Goal: Task Accomplishment & Management: Use online tool/utility

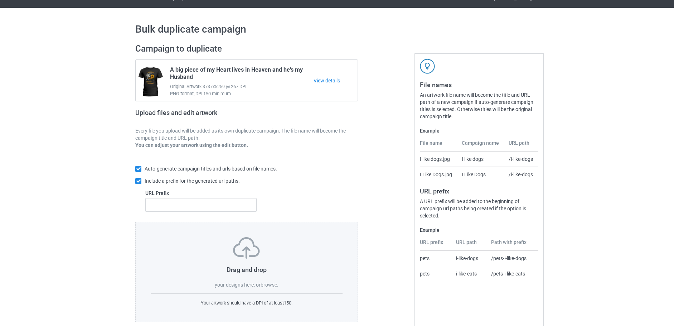
scroll to position [23, 0]
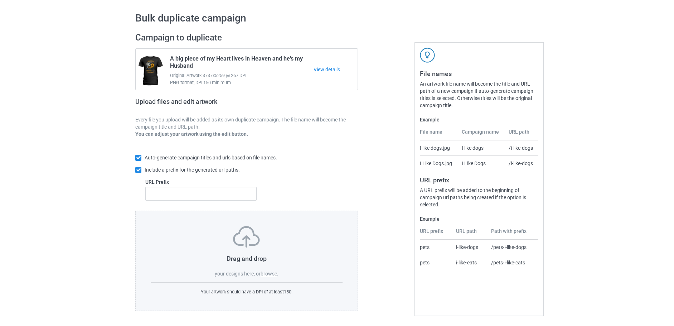
click at [270, 273] on label "browse" at bounding box center [269, 274] width 16 height 6
click at [0, 0] on input "browse" at bounding box center [0, 0] width 0 height 0
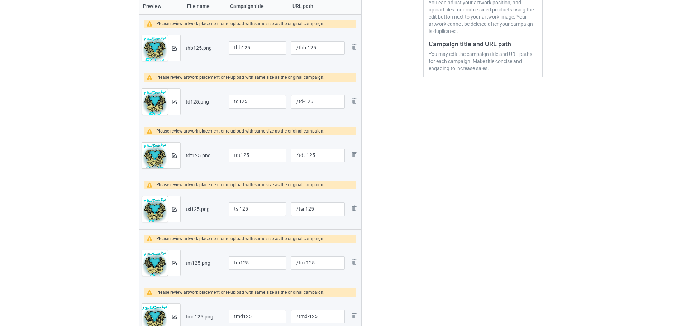
scroll to position [167, 0]
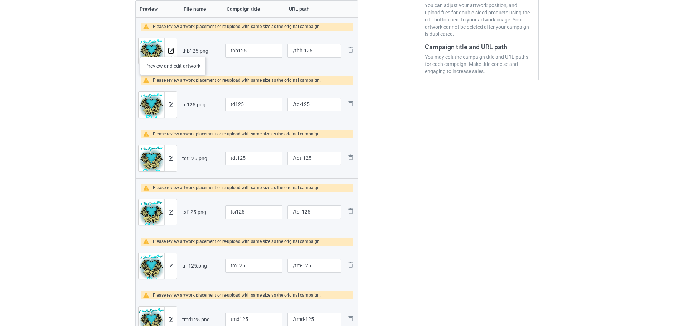
click at [173, 50] on img at bounding box center [171, 51] width 5 height 5
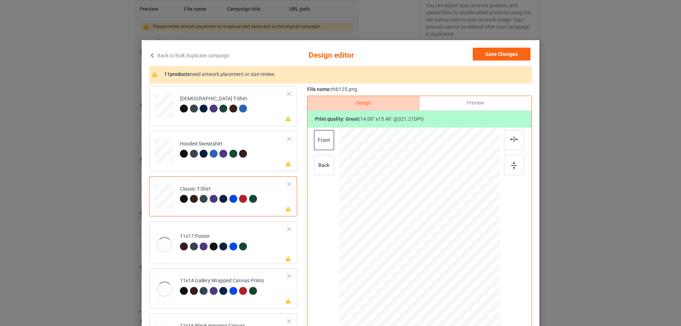
scroll to position [72, 0]
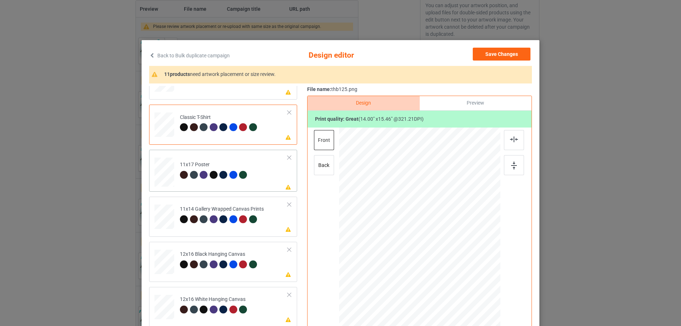
click at [166, 36] on div at bounding box center [164, 32] width 8 height 9
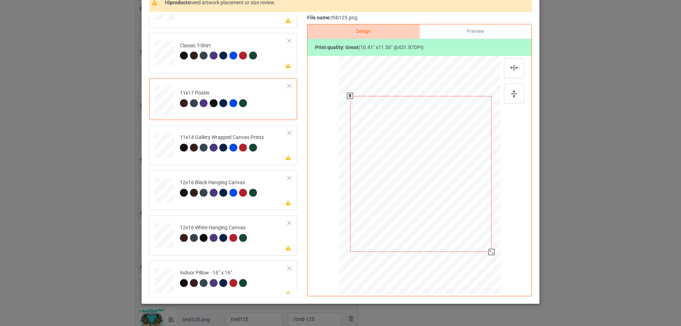
drag, startPoint x: 475, startPoint y: 244, endPoint x: 480, endPoint y: 257, distance: 14.3
click at [480, 257] on div at bounding box center [421, 173] width 154 height 231
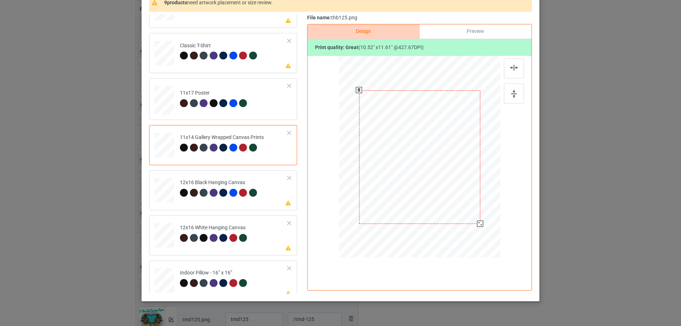
drag, startPoint x: 463, startPoint y: 209, endPoint x: 474, endPoint y: 224, distance: 17.7
click at [477, 224] on div at bounding box center [480, 224] width 6 height 6
drag, startPoint x: 463, startPoint y: 207, endPoint x: 480, endPoint y: 242, distance: 38.3
click at [480, 242] on div at bounding box center [420, 157] width 152 height 202
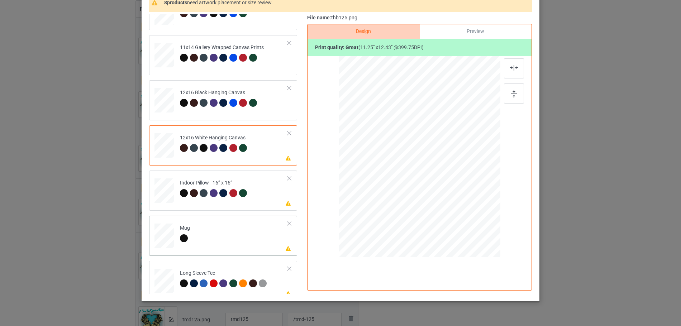
scroll to position [179, 0]
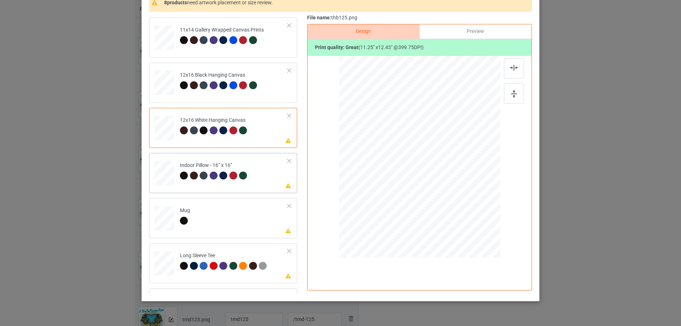
drag, startPoint x: 442, startPoint y: 190, endPoint x: 436, endPoint y: 182, distance: 10.3
click at [437, 182] on div at bounding box center [440, 179] width 6 height 6
drag, startPoint x: 455, startPoint y: 172, endPoint x: 463, endPoint y: 170, distance: 8.9
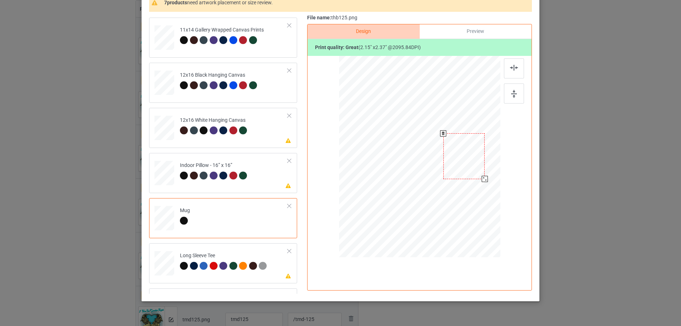
click at [463, 170] on div at bounding box center [463, 156] width 41 height 46
click at [483, 181] on div at bounding box center [486, 181] width 6 height 6
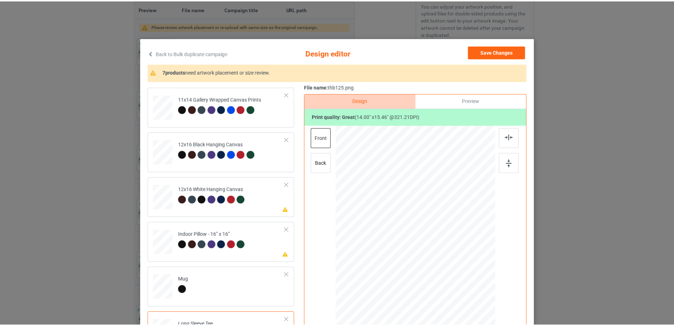
scroll to position [0, 0]
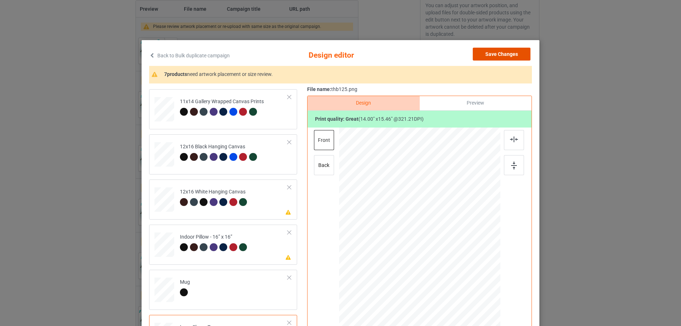
click at [509, 50] on button "Save Changes" at bounding box center [501, 54] width 58 height 13
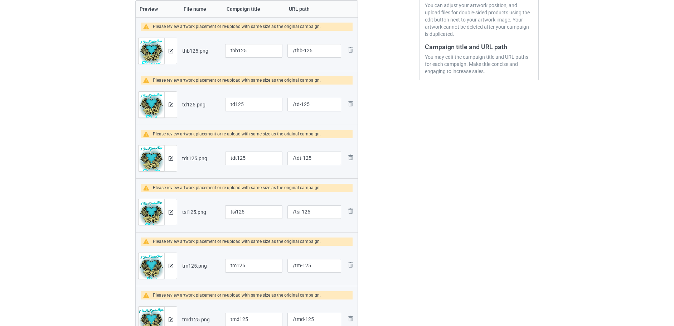
click at [506, 54] on div "Edit artwork You can adjust your artwork position, and upload files for double-…" at bounding box center [479, 33] width 109 height 84
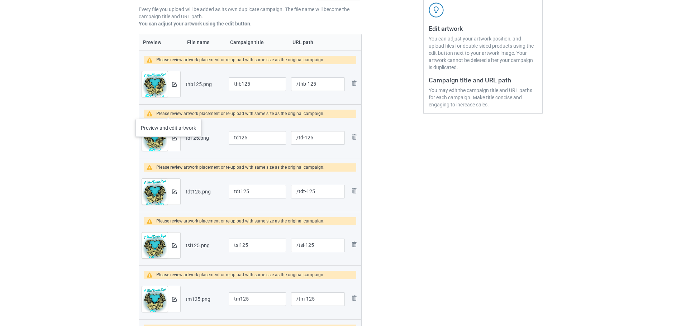
scroll to position [95, 0]
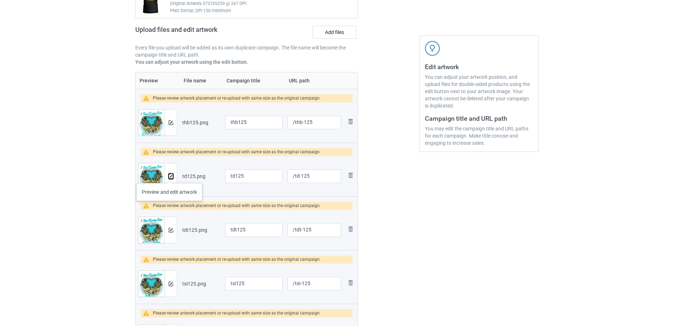
click at [169, 176] on img at bounding box center [171, 176] width 5 height 5
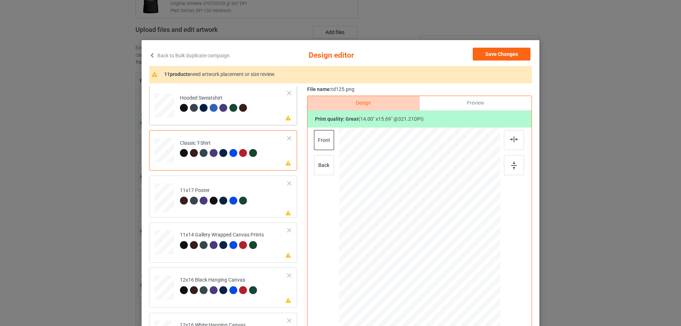
scroll to position [72, 0]
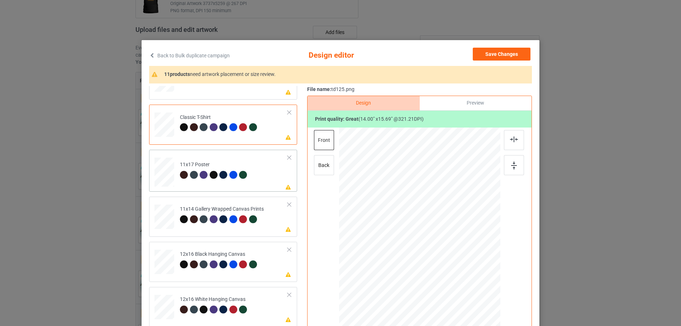
click at [167, 36] on div at bounding box center [164, 32] width 8 height 9
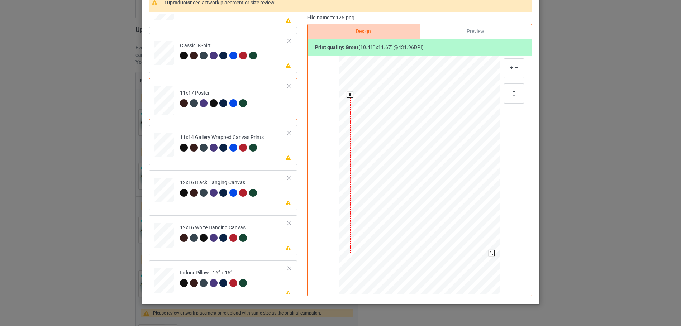
drag, startPoint x: 475, startPoint y: 248, endPoint x: 482, endPoint y: 259, distance: 13.5
click at [482, 259] on div at bounding box center [421, 173] width 154 height 231
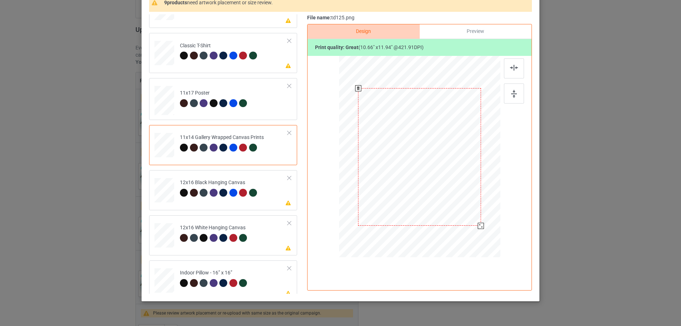
drag, startPoint x: 465, startPoint y: 210, endPoint x: 476, endPoint y: 226, distance: 19.5
click at [477, 226] on div at bounding box center [480, 226] width 6 height 6
drag, startPoint x: 462, startPoint y: 207, endPoint x: 484, endPoint y: 237, distance: 37.0
click at [486, 237] on div at bounding box center [489, 235] width 6 height 6
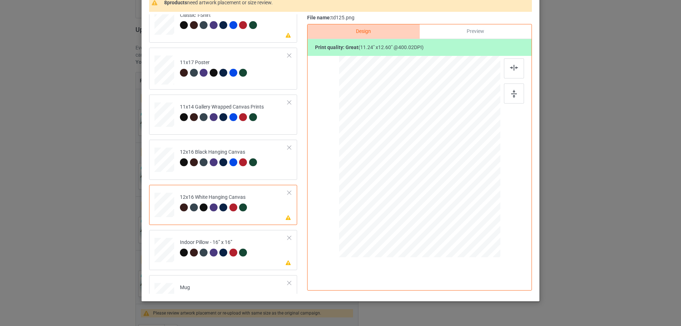
scroll to position [143, 0]
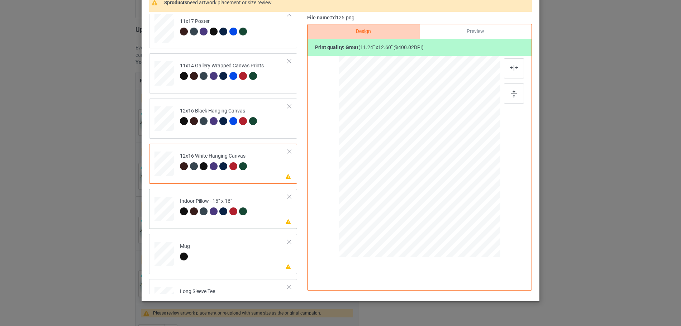
drag, startPoint x: 448, startPoint y: 194, endPoint x: 433, endPoint y: 179, distance: 21.3
click at [436, 179] on div at bounding box center [439, 179] width 6 height 6
drag, startPoint x: 438, startPoint y: 160, endPoint x: 460, endPoint y: 161, distance: 21.1
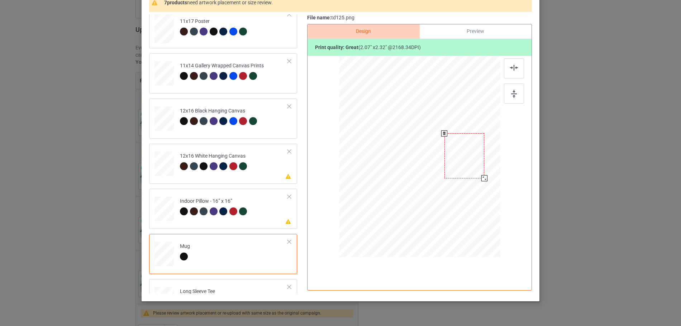
click at [460, 161] on div at bounding box center [464, 155] width 40 height 45
click at [483, 179] on div at bounding box center [486, 181] width 6 height 6
click at [473, 173] on div at bounding box center [464, 156] width 44 height 50
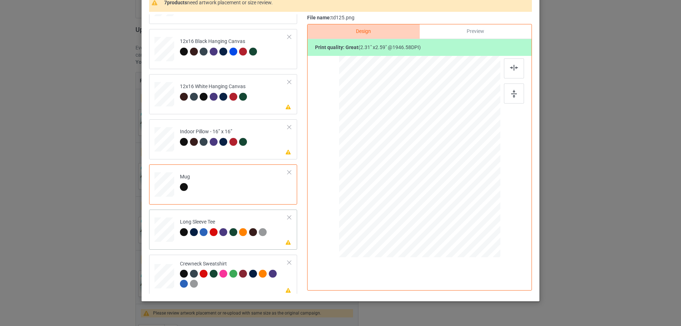
scroll to position [214, 0]
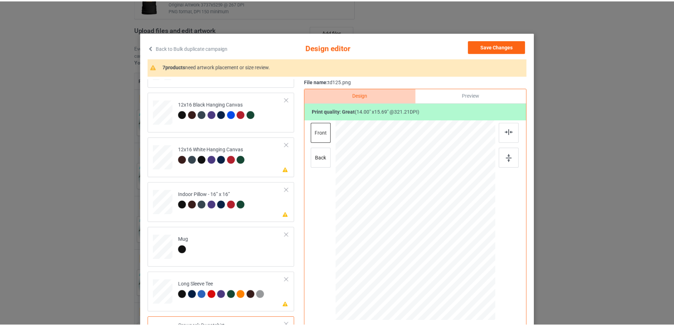
scroll to position [0, 0]
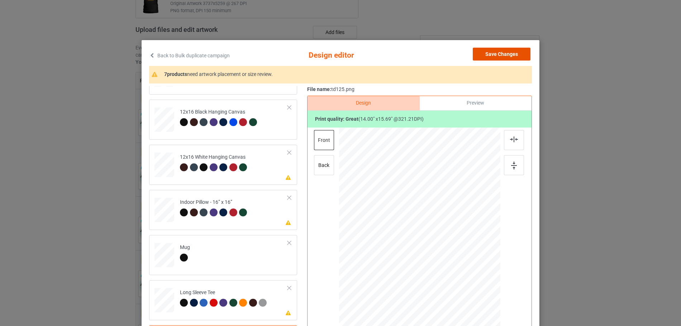
click at [508, 53] on button "Save Changes" at bounding box center [501, 54] width 58 height 13
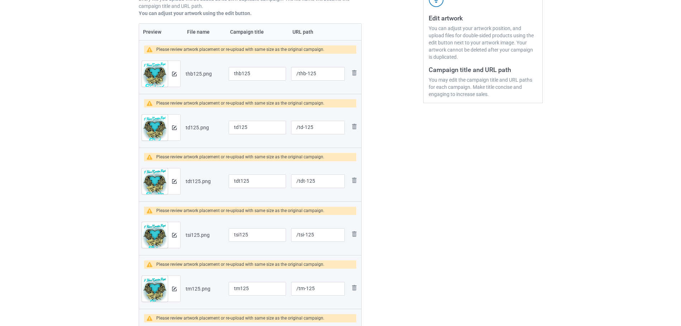
scroll to position [131, 0]
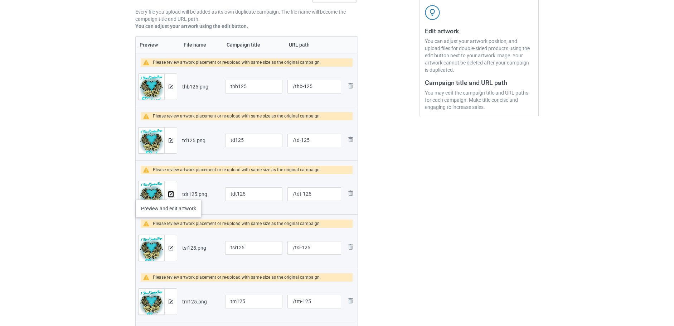
click at [169, 192] on img at bounding box center [171, 194] width 5 height 5
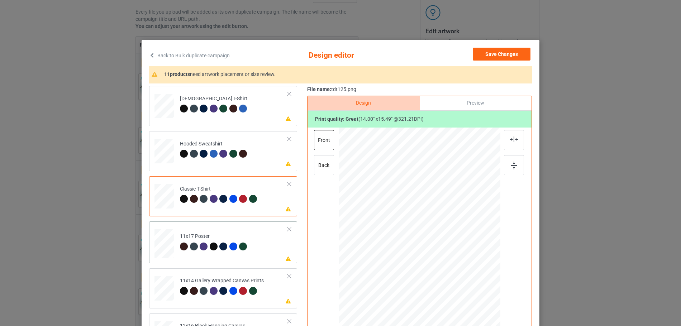
click at [168, 108] on div at bounding box center [164, 103] width 8 height 9
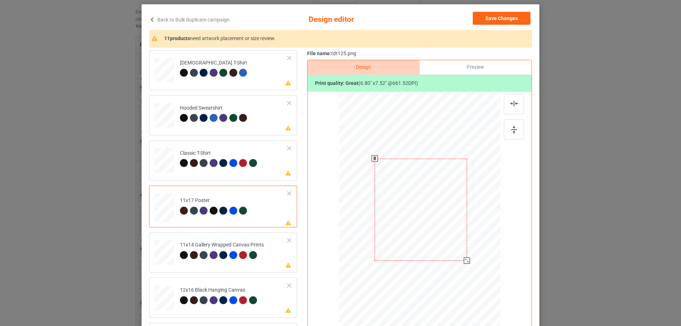
scroll to position [72, 0]
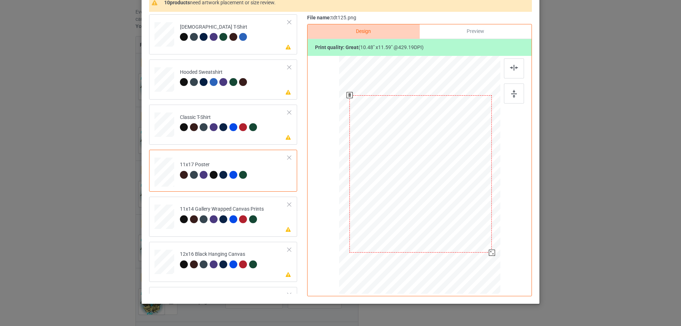
drag, startPoint x: 473, startPoint y: 242, endPoint x: 481, endPoint y: 259, distance: 18.3
click at [481, 259] on div at bounding box center [421, 173] width 154 height 231
click at [168, 36] on div at bounding box center [164, 32] width 8 height 9
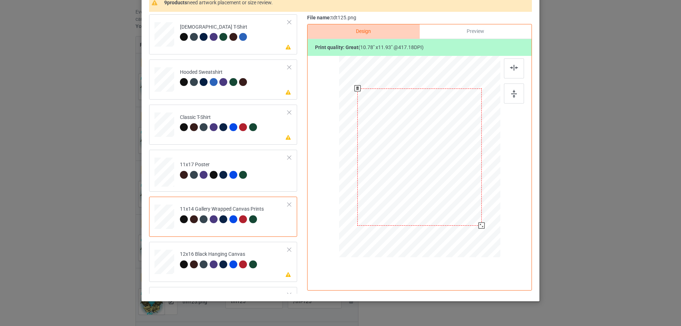
drag, startPoint x: 470, startPoint y: 219, endPoint x: 476, endPoint y: 228, distance: 10.4
click at [478, 228] on div at bounding box center [481, 225] width 6 height 6
click at [164, 36] on div at bounding box center [164, 32] width 8 height 9
drag, startPoint x: 461, startPoint y: 205, endPoint x: 479, endPoint y: 237, distance: 36.7
click at [479, 237] on div at bounding box center [420, 157] width 152 height 202
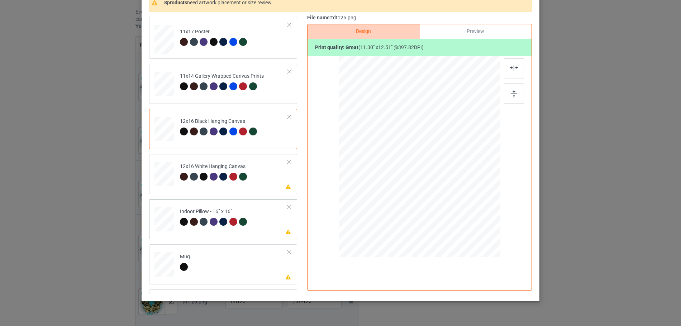
scroll to position [143, 0]
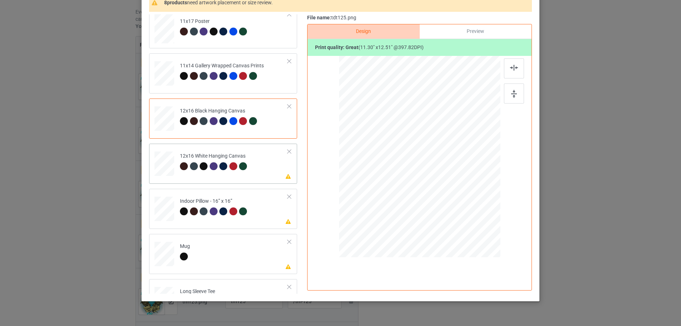
drag, startPoint x: 465, startPoint y: 209, endPoint x: 438, endPoint y: 178, distance: 40.9
click at [438, 178] on div at bounding box center [440, 179] width 6 height 6
drag, startPoint x: 424, startPoint y: 168, endPoint x: 468, endPoint y: 168, distance: 44.1
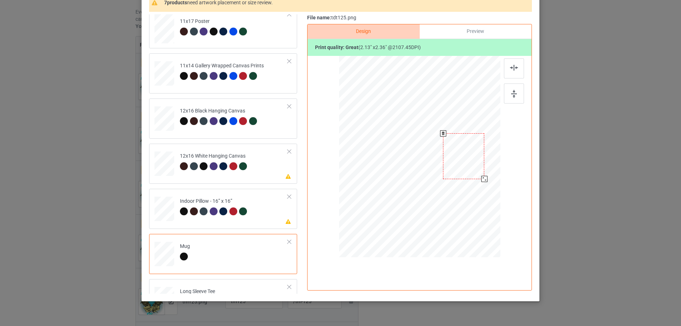
click at [468, 168] on div at bounding box center [463, 155] width 41 height 45
click at [483, 183] on div at bounding box center [486, 181] width 6 height 6
click at [475, 168] on div at bounding box center [463, 156] width 45 height 50
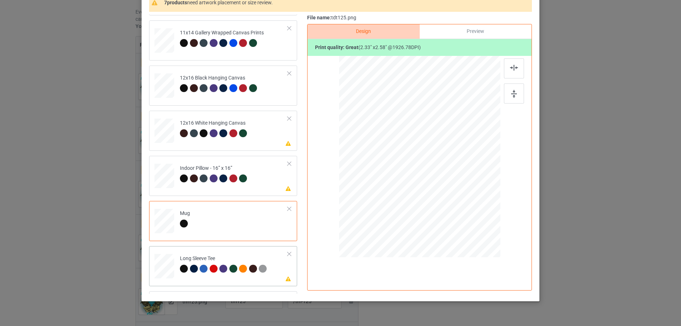
scroll to position [214, 0]
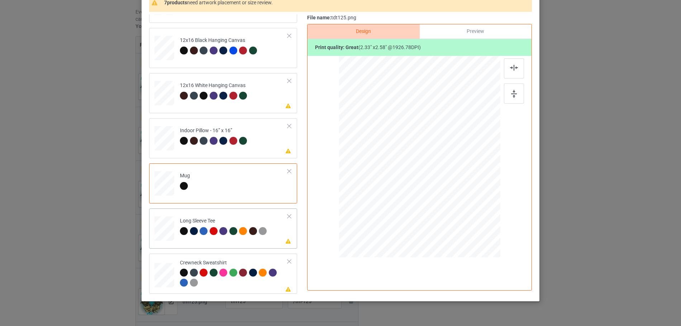
drag, startPoint x: 173, startPoint y: 273, endPoint x: 174, endPoint y: 268, distance: 4.4
click at [176, 273] on td "Please review artwork placement Crewneck Sweatshirt" at bounding box center [234, 273] width 116 height 34
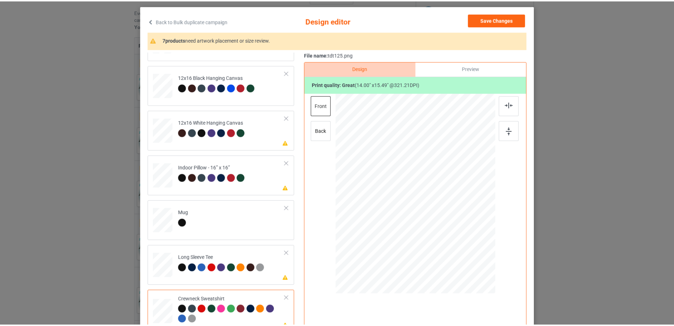
scroll to position [0, 0]
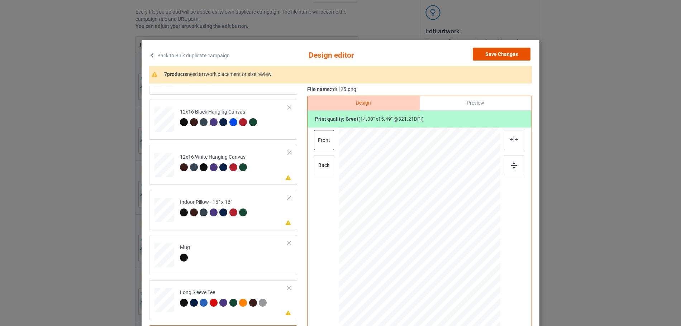
click at [489, 54] on button "Save Changes" at bounding box center [501, 54] width 58 height 13
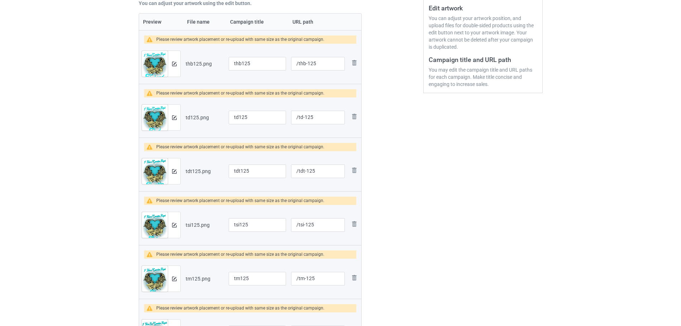
scroll to position [167, 0]
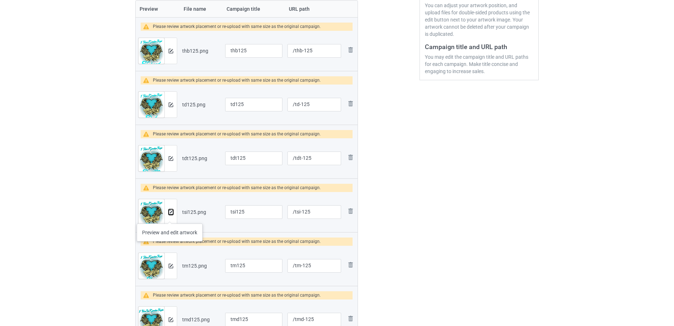
click at [170, 215] on button at bounding box center [171, 212] width 5 height 6
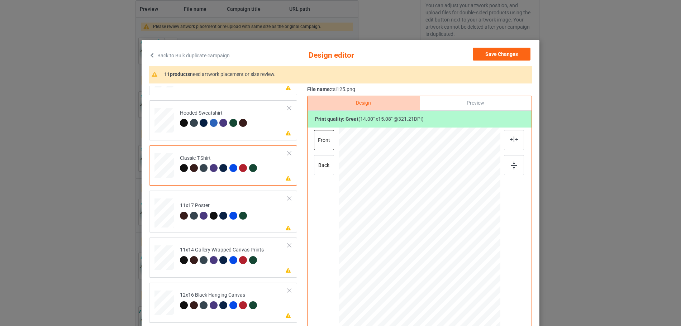
scroll to position [72, 0]
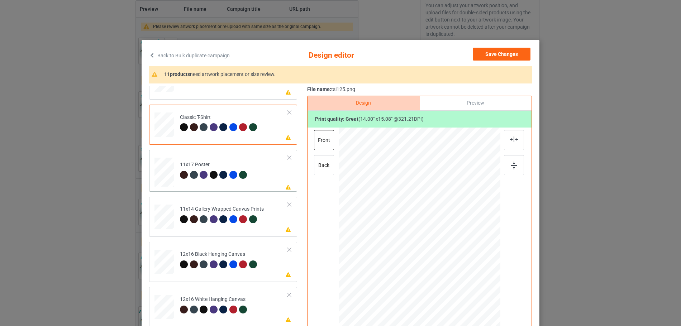
click at [165, 36] on div at bounding box center [164, 32] width 8 height 9
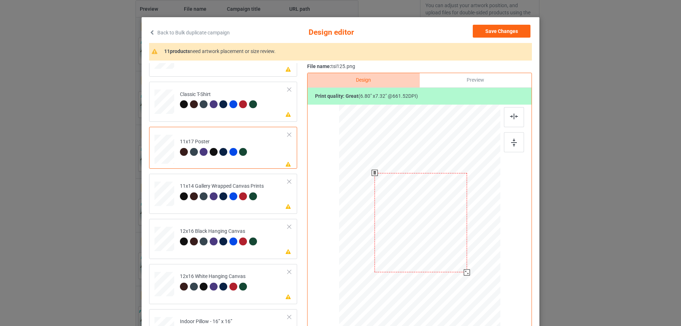
scroll to position [36, 0]
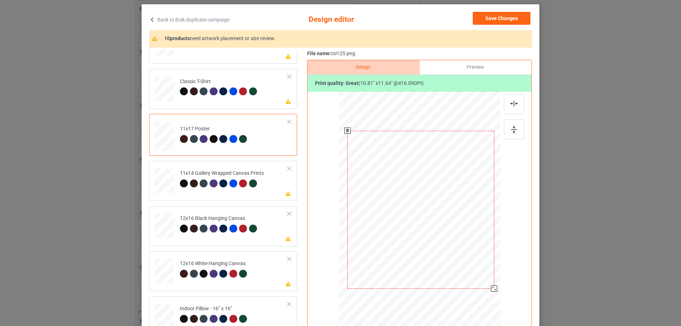
drag, startPoint x: 464, startPoint y: 258, endPoint x: 421, endPoint y: 275, distance: 46.3
click at [482, 293] on div at bounding box center [421, 209] width 154 height 231
click at [471, 260] on div at bounding box center [419, 193] width 161 height 196
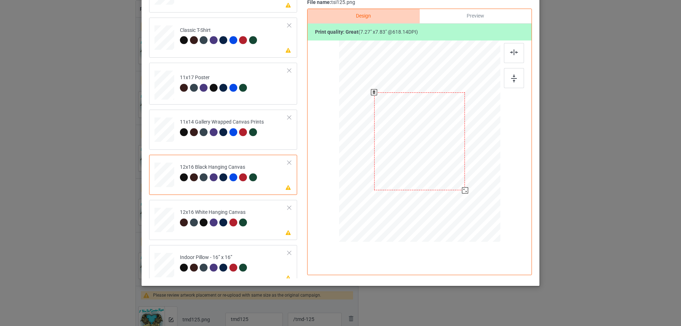
scroll to position [87, 0]
drag, startPoint x: 462, startPoint y: 190, endPoint x: 477, endPoint y: 221, distance: 34.8
click at [477, 221] on div at bounding box center [420, 141] width 152 height 202
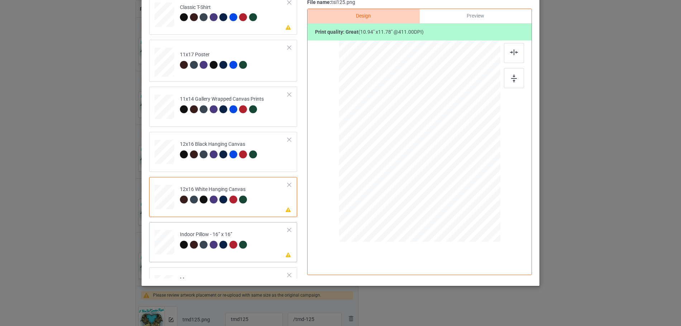
scroll to position [107, 0]
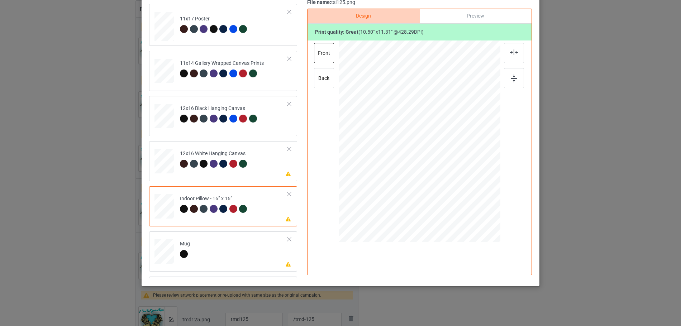
scroll to position [143, 0]
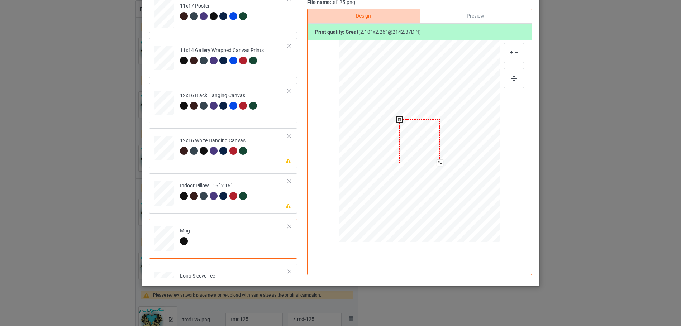
drag, startPoint x: 465, startPoint y: 192, endPoint x: 438, endPoint y: 161, distance: 41.1
click at [438, 161] on div at bounding box center [440, 163] width 6 height 6
drag, startPoint x: 428, startPoint y: 150, endPoint x: 472, endPoint y: 150, distance: 44.4
click at [472, 150] on div at bounding box center [463, 142] width 40 height 44
click at [483, 166] on div at bounding box center [486, 165] width 6 height 6
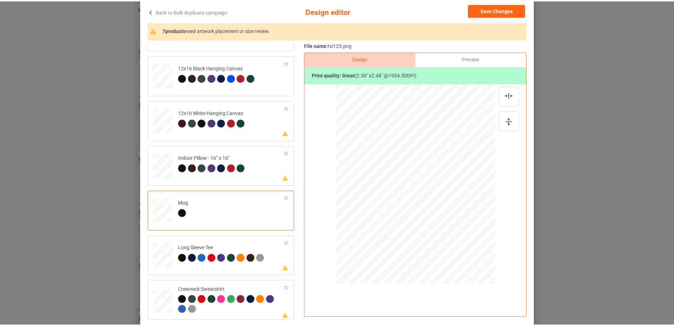
scroll to position [0, 0]
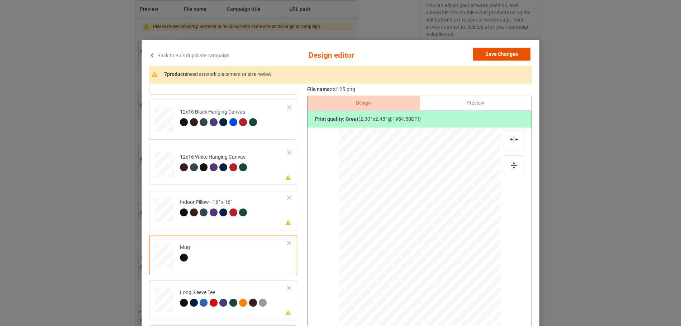
click at [504, 54] on button "Save Changes" at bounding box center [501, 54] width 58 height 13
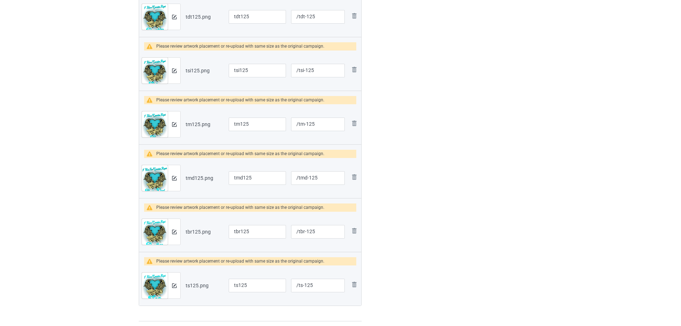
scroll to position [310, 0]
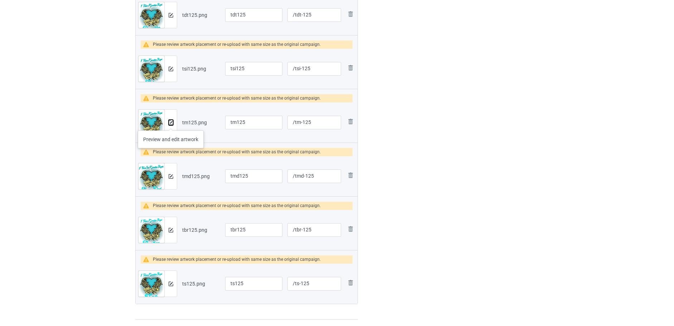
click at [170, 123] on img at bounding box center [171, 122] width 5 height 5
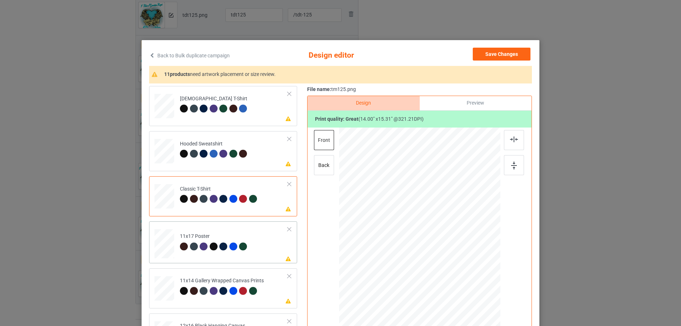
click at [167, 108] on div at bounding box center [164, 103] width 8 height 9
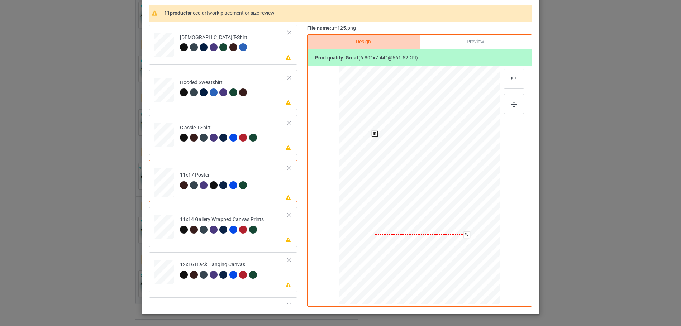
scroll to position [72, 0]
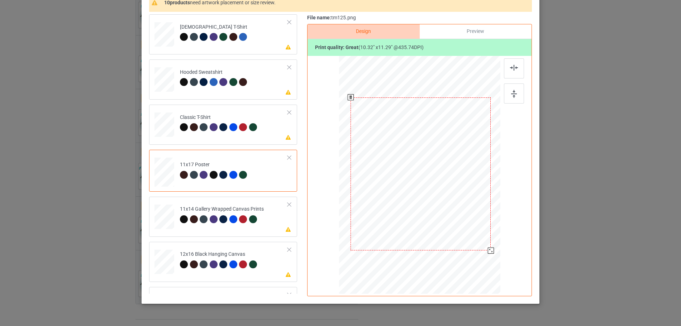
drag, startPoint x: 463, startPoint y: 221, endPoint x: 476, endPoint y: 255, distance: 36.1
click at [476, 255] on div at bounding box center [421, 173] width 154 height 231
click at [160, 36] on div at bounding box center [164, 32] width 8 height 9
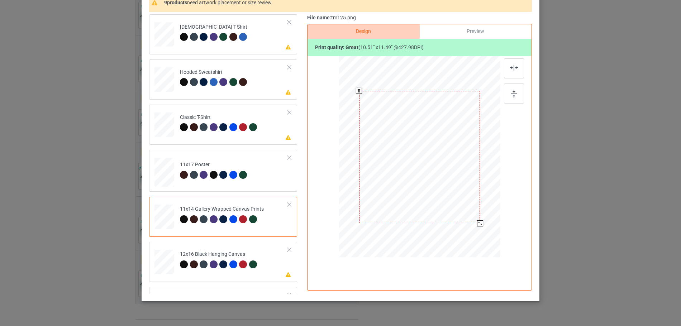
drag, startPoint x: 466, startPoint y: 209, endPoint x: 475, endPoint y: 225, distance: 18.6
click at [477, 225] on div at bounding box center [480, 223] width 6 height 6
click at [167, 36] on div at bounding box center [164, 32] width 8 height 9
drag, startPoint x: 476, startPoint y: 228, endPoint x: 483, endPoint y: 238, distance: 11.6
click at [483, 238] on div at bounding box center [420, 157] width 152 height 202
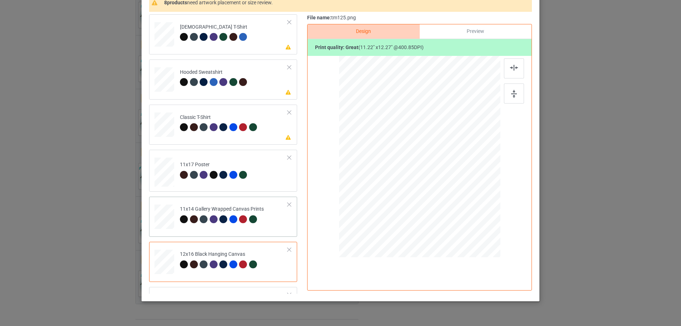
click at [166, 36] on div at bounding box center [164, 32] width 8 height 9
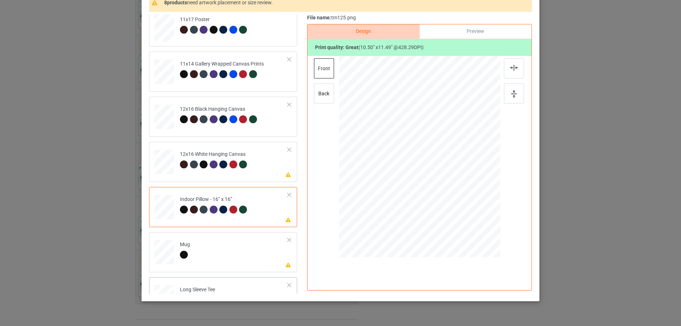
scroll to position [214, 0]
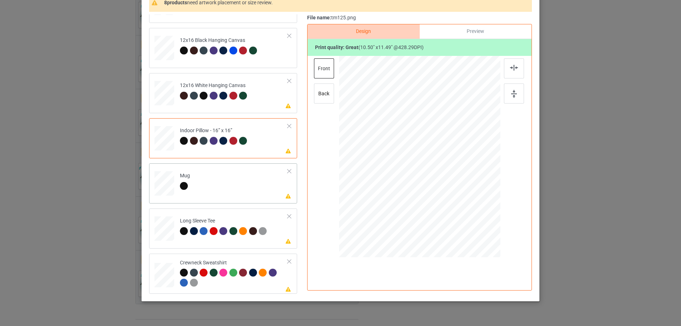
drag, startPoint x: 463, startPoint y: 210, endPoint x: 435, endPoint y: 181, distance: 40.5
click at [437, 181] on div at bounding box center [440, 179] width 6 height 6
drag, startPoint x: 450, startPoint y: 160, endPoint x: 458, endPoint y: 163, distance: 8.7
click at [458, 163] on div at bounding box center [464, 155] width 42 height 45
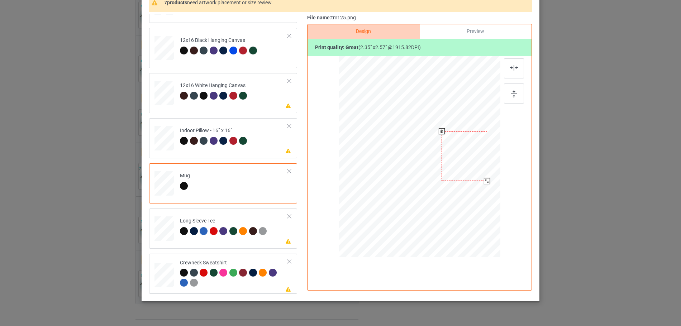
click at [484, 180] on div at bounding box center [487, 181] width 6 height 6
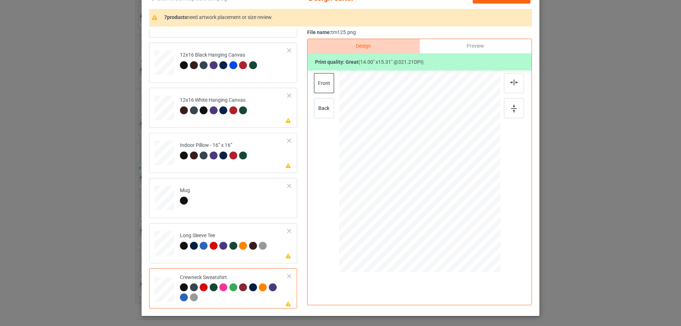
scroll to position [16, 0]
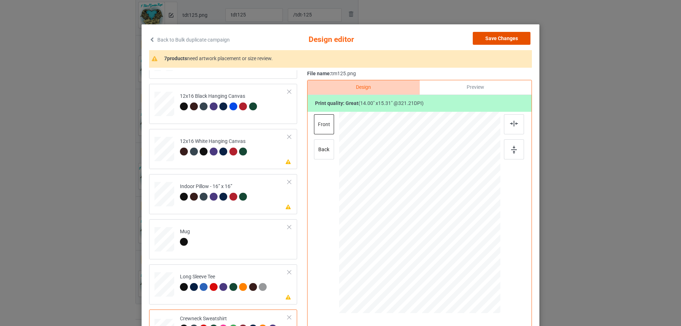
drag, startPoint x: 511, startPoint y: 37, endPoint x: 462, endPoint y: 44, distance: 49.3
click at [511, 37] on button "Save Changes" at bounding box center [501, 38] width 58 height 13
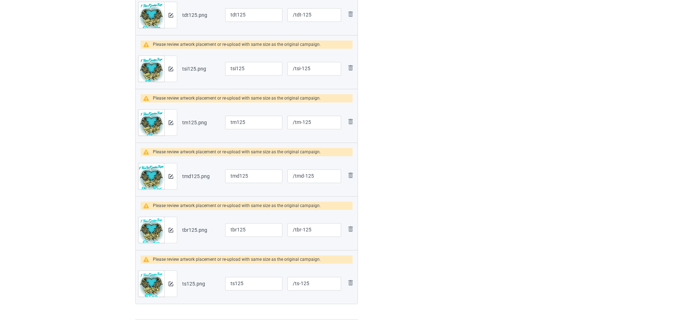
click at [177, 178] on div "Preview and edit artwork" at bounding box center [157, 176] width 39 height 27
click at [173, 178] on img at bounding box center [171, 176] width 5 height 5
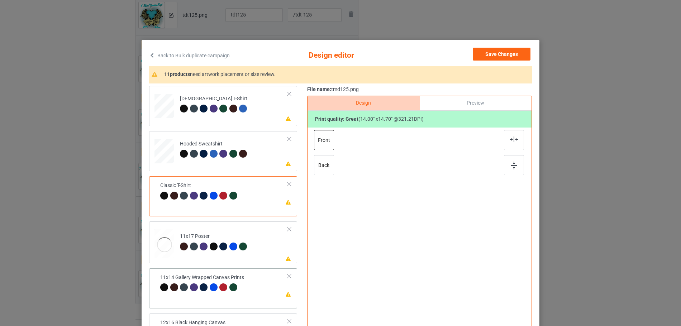
scroll to position [107, 0]
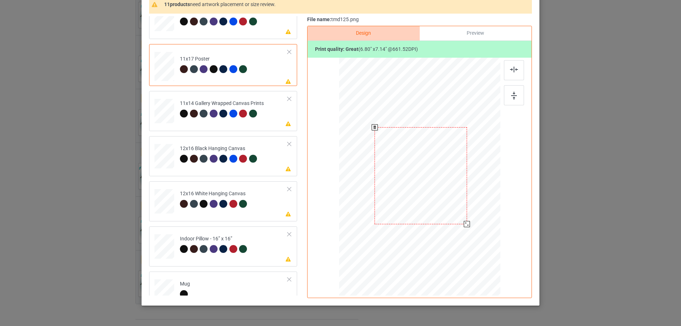
scroll to position [72, 0]
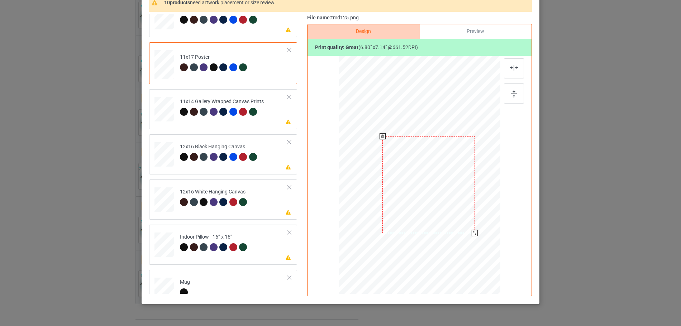
drag, startPoint x: 459, startPoint y: 218, endPoint x: 467, endPoint y: 229, distance: 13.3
click at [467, 229] on div at bounding box center [428, 184] width 92 height 97
click at [515, 87] on div at bounding box center [514, 93] width 20 height 20
click at [513, 68] on img at bounding box center [514, 68] width 8 height 6
drag, startPoint x: 463, startPoint y: 221, endPoint x: 480, endPoint y: 255, distance: 38.0
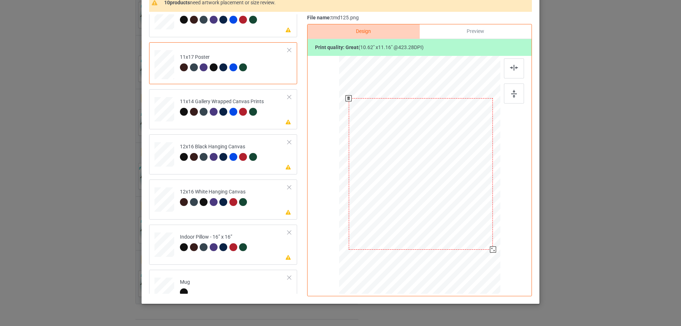
click at [480, 255] on div at bounding box center [421, 173] width 154 height 231
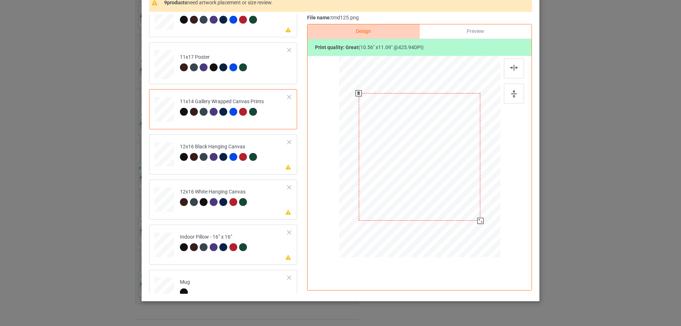
drag, startPoint x: 465, startPoint y: 208, endPoint x: 473, endPoint y: 226, distance: 19.1
click at [473, 226] on div at bounding box center [419, 157] width 161 height 196
drag, startPoint x: 463, startPoint y: 203, endPoint x: 480, endPoint y: 237, distance: 38.1
click at [480, 237] on div at bounding box center [420, 157] width 152 height 202
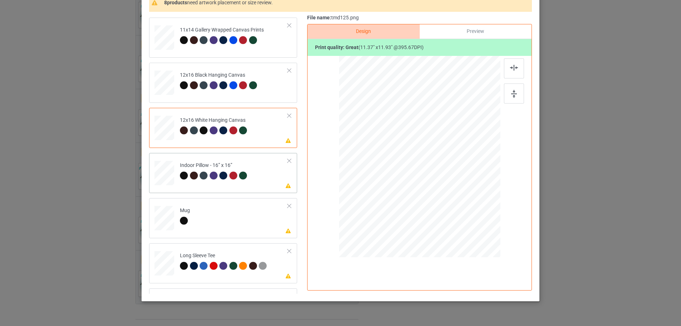
drag, startPoint x: 465, startPoint y: 207, endPoint x: 440, endPoint y: 176, distance: 40.2
click at [440, 176] on div at bounding box center [440, 178] width 6 height 6
drag, startPoint x: 421, startPoint y: 165, endPoint x: 465, endPoint y: 164, distance: 43.7
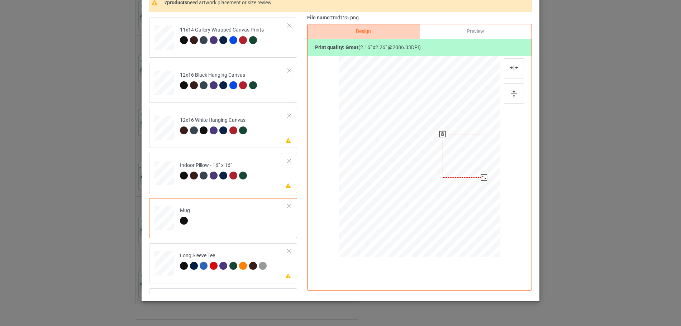
click at [465, 164] on div at bounding box center [463, 156] width 42 height 44
drag, startPoint x: 479, startPoint y: 176, endPoint x: 481, endPoint y: 179, distance: 3.7
click at [484, 179] on div at bounding box center [487, 180] width 6 height 6
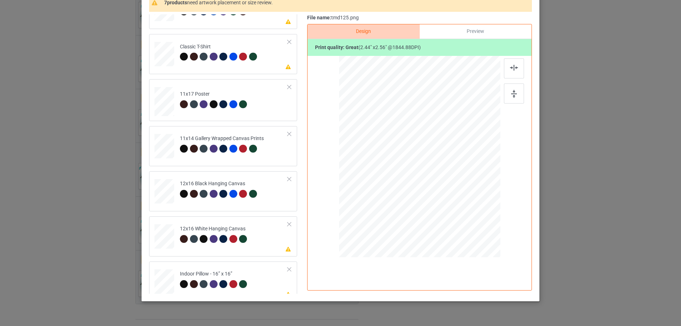
scroll to position [0, 0]
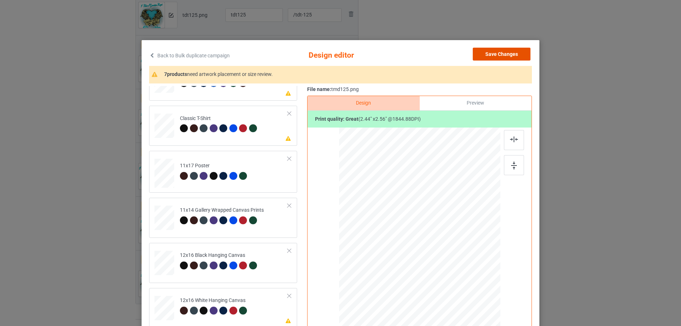
click at [504, 55] on button "Save Changes" at bounding box center [501, 54] width 58 height 13
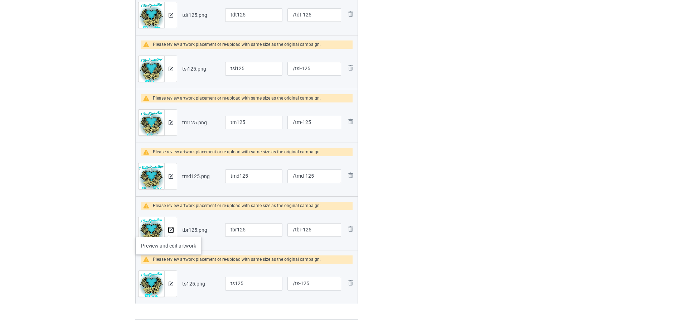
click at [169, 230] on img at bounding box center [171, 230] width 5 height 5
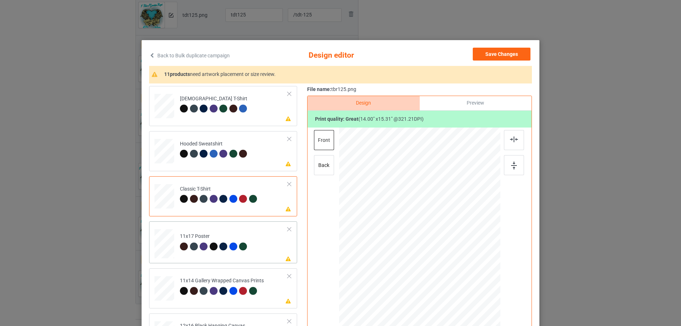
click at [163, 108] on div at bounding box center [164, 103] width 8 height 9
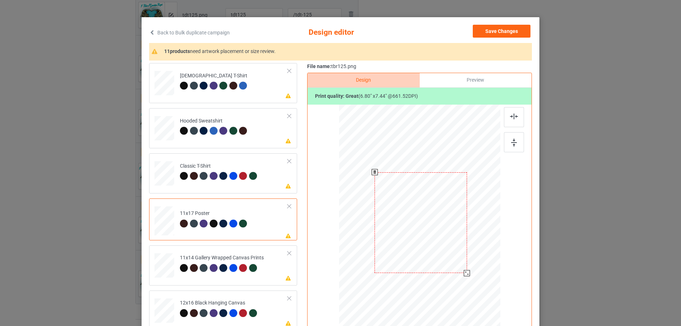
scroll to position [36, 0]
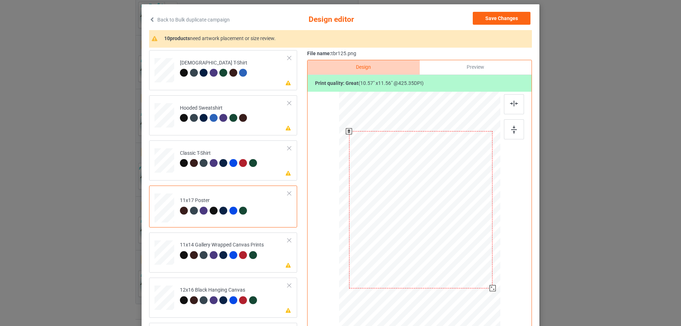
drag, startPoint x: 463, startPoint y: 258, endPoint x: 479, endPoint y: 293, distance: 38.2
click at [479, 293] on div at bounding box center [421, 209] width 154 height 231
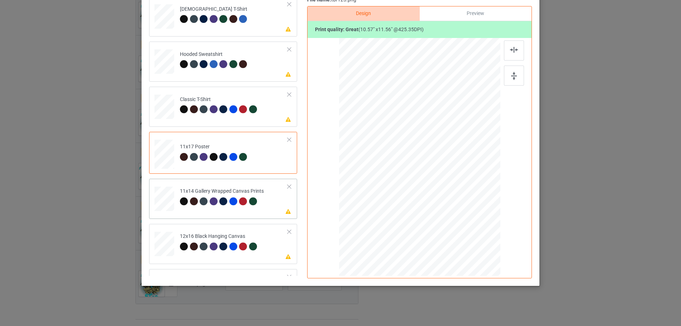
click at [168, 18] on div at bounding box center [164, 14] width 8 height 9
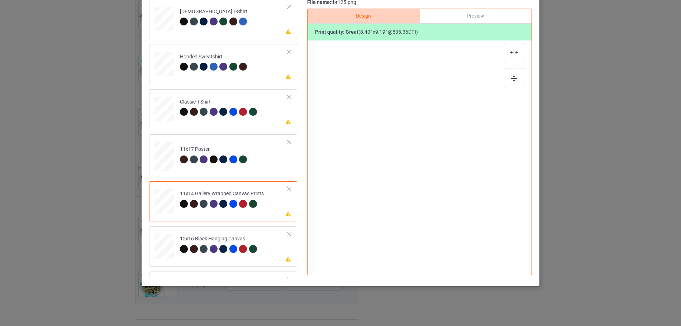
scroll to position [87, 0]
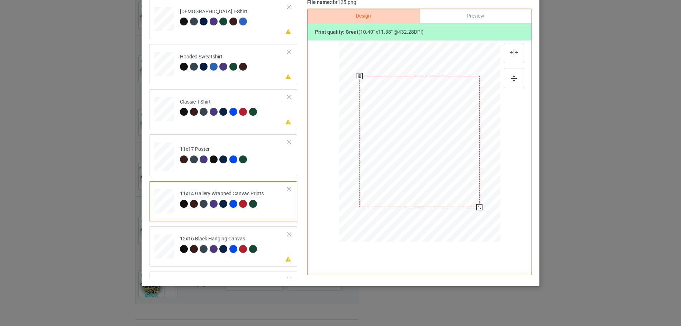
drag, startPoint x: 465, startPoint y: 193, endPoint x: 472, endPoint y: 209, distance: 17.6
click at [472, 209] on div at bounding box center [419, 142] width 161 height 196
click at [160, 21] on div at bounding box center [164, 16] width 8 height 9
drag, startPoint x: 462, startPoint y: 189, endPoint x: 482, endPoint y: 221, distance: 37.9
click at [482, 221] on div at bounding box center [420, 141] width 152 height 202
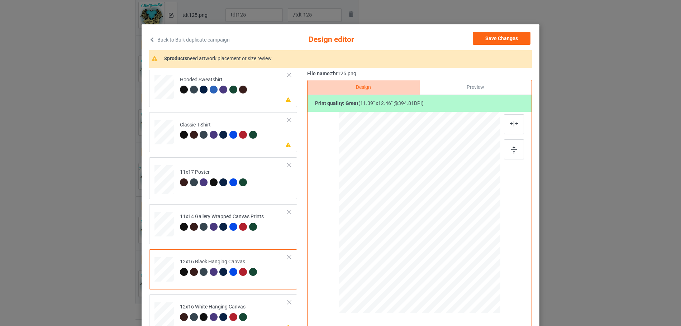
scroll to position [143, 0]
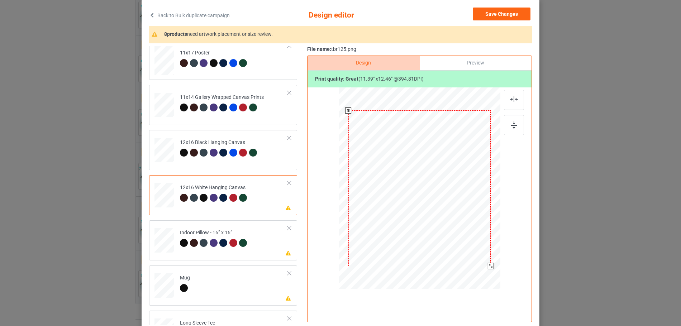
scroll to position [87, 0]
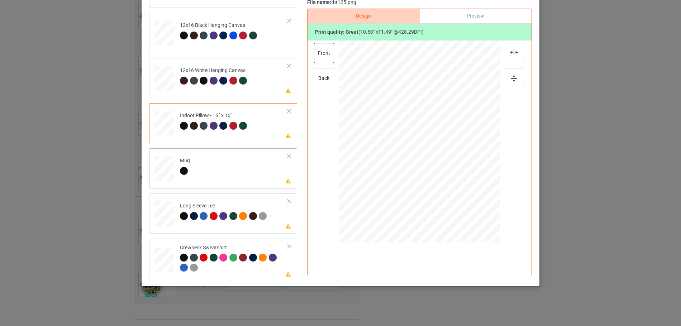
scroll to position [214, 0]
drag, startPoint x: 464, startPoint y: 193, endPoint x: 437, endPoint y: 163, distance: 41.1
click at [437, 163] on div at bounding box center [440, 163] width 6 height 6
drag, startPoint x: 409, startPoint y: 150, endPoint x: 444, endPoint y: 151, distance: 35.5
click at [444, 151] on div at bounding box center [463, 141] width 40 height 44
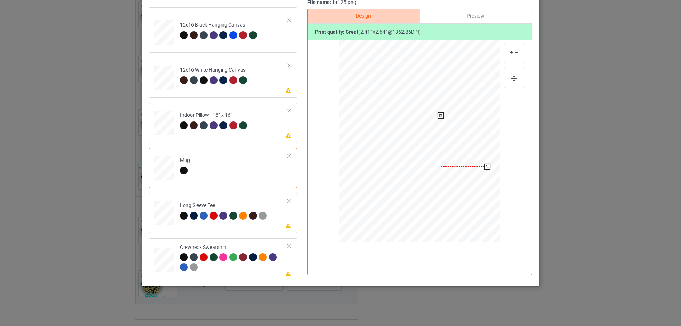
drag, startPoint x: 482, startPoint y: 163, endPoint x: 484, endPoint y: 167, distance: 4.8
click at [484, 167] on div at bounding box center [487, 167] width 6 height 6
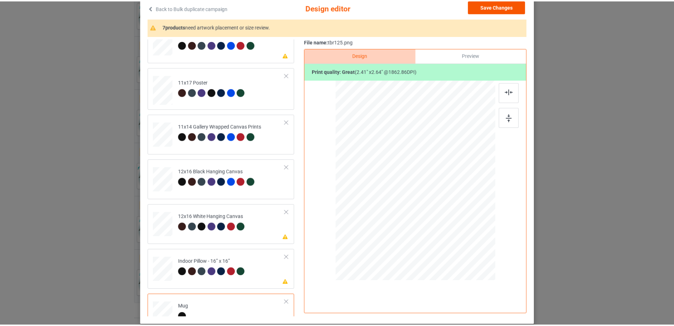
scroll to position [0, 0]
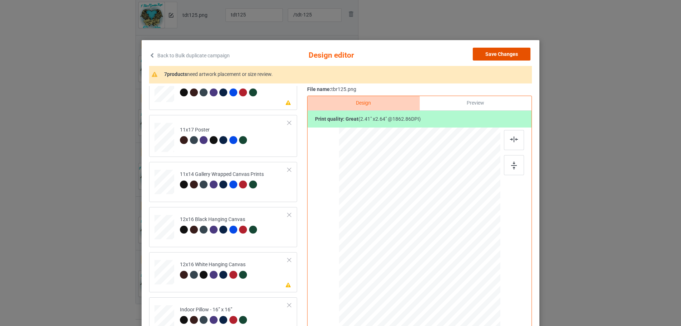
drag, startPoint x: 505, startPoint y: 51, endPoint x: 485, endPoint y: 60, distance: 22.1
click at [505, 51] on button "Save Changes" at bounding box center [501, 54] width 58 height 13
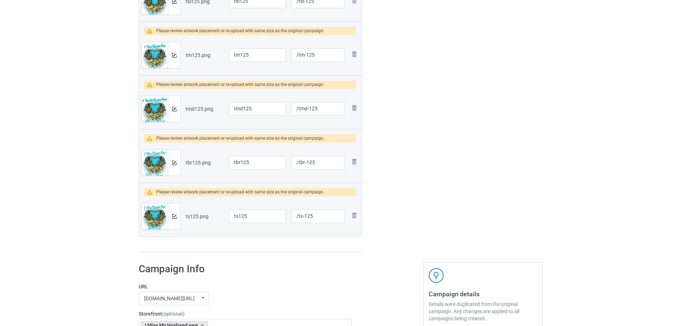
scroll to position [381, 0]
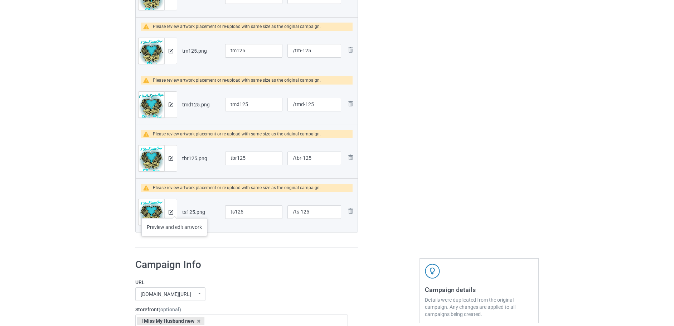
click at [173, 212] on div at bounding box center [170, 212] width 13 height 26
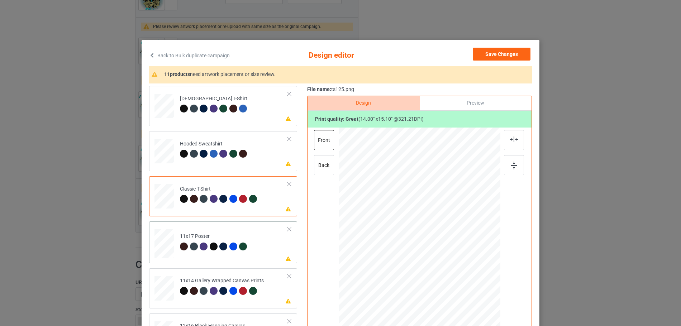
click at [160, 108] on div at bounding box center [164, 103] width 8 height 9
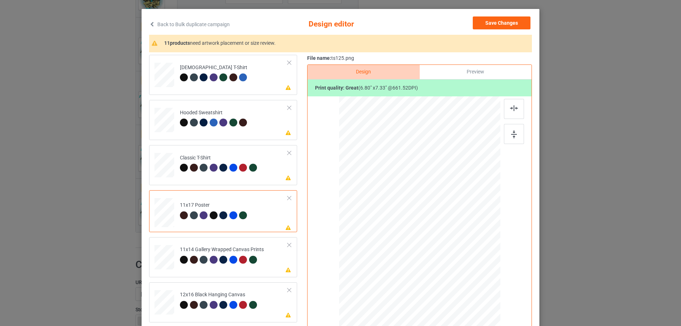
scroll to position [72, 0]
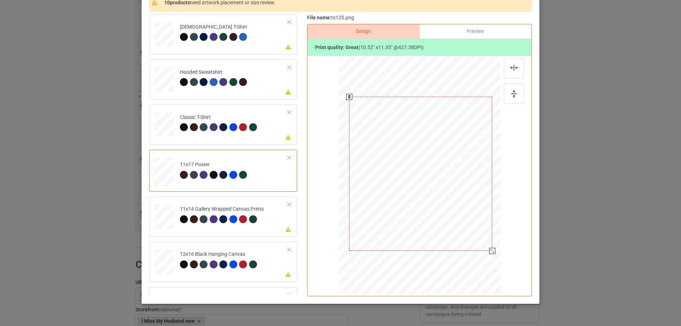
drag, startPoint x: 475, startPoint y: 250, endPoint x: 478, endPoint y: 259, distance: 9.3
click at [479, 259] on div at bounding box center [421, 173] width 154 height 231
click at [168, 36] on div at bounding box center [164, 32] width 8 height 9
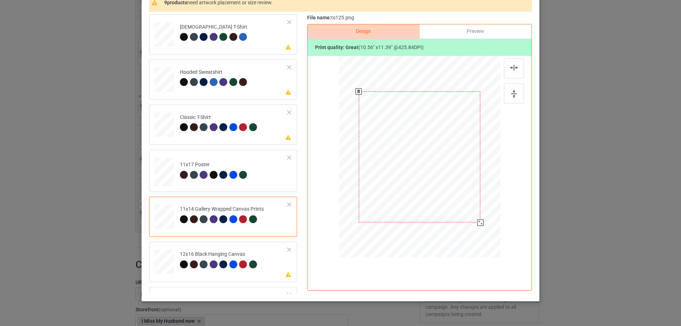
drag, startPoint x: 463, startPoint y: 209, endPoint x: 470, endPoint y: 227, distance: 19.0
click at [470, 227] on div at bounding box center [419, 157] width 161 height 196
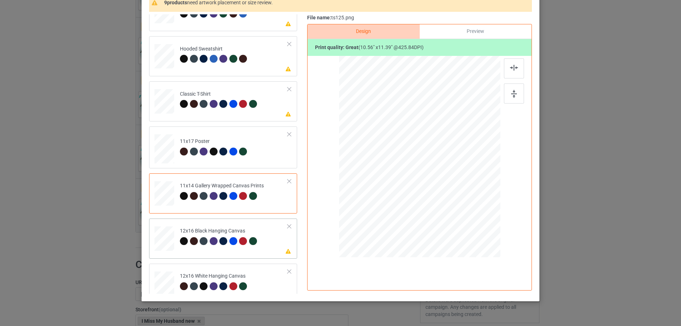
click at [158, 263] on div "Please review artwork placement [DEMOGRAPHIC_DATA] T-Shirt Please review artwor…" at bounding box center [225, 237] width 153 height 493
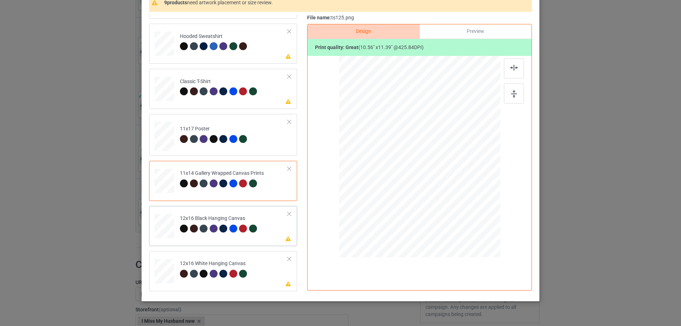
drag, startPoint x: 462, startPoint y: 206, endPoint x: 484, endPoint y: 240, distance: 40.7
click at [484, 240] on div at bounding box center [420, 157] width 152 height 202
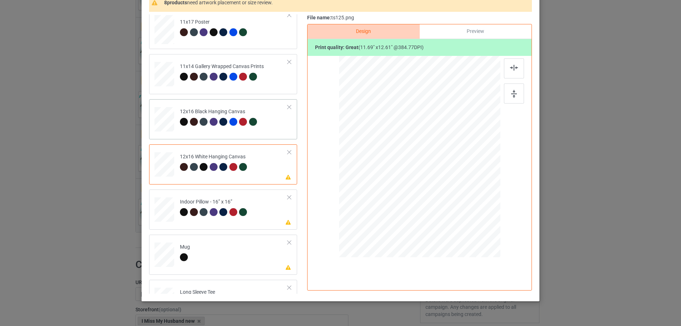
scroll to position [143, 0]
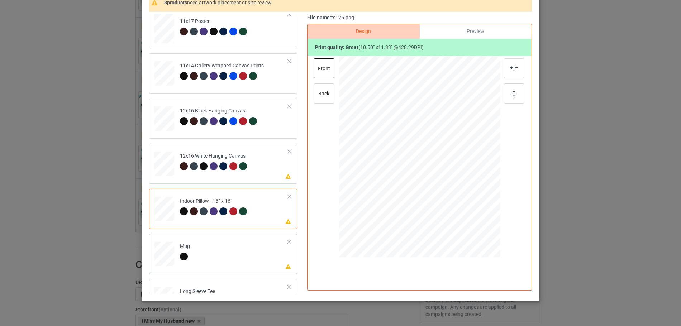
drag, startPoint x: 464, startPoint y: 208, endPoint x: 438, endPoint y: 176, distance: 41.2
click at [438, 176] on div at bounding box center [439, 178] width 6 height 6
drag, startPoint x: 416, startPoint y: 162, endPoint x: 459, endPoint y: 161, distance: 43.3
click at [459, 161] on div at bounding box center [463, 155] width 40 height 43
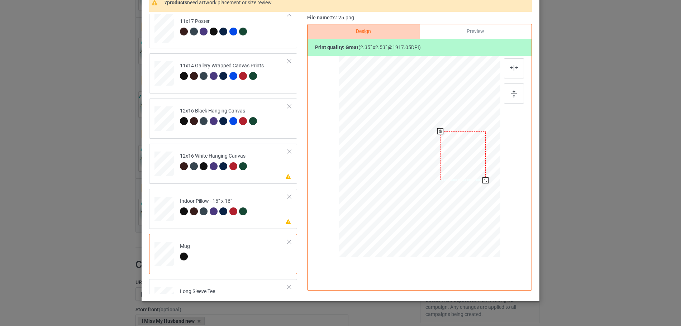
drag, startPoint x: 479, startPoint y: 177, endPoint x: 481, endPoint y: 180, distance: 3.9
click at [482, 180] on div at bounding box center [485, 180] width 6 height 6
click at [478, 171] on div at bounding box center [463, 156] width 45 height 49
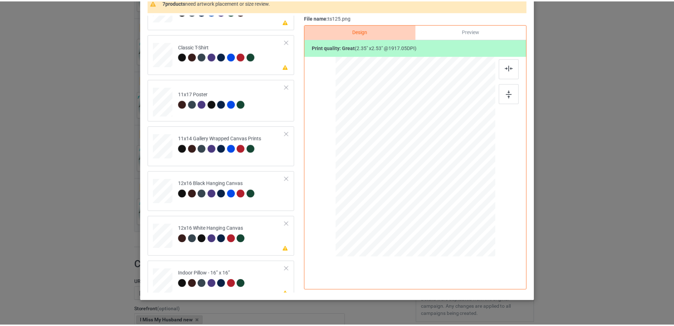
scroll to position [0, 0]
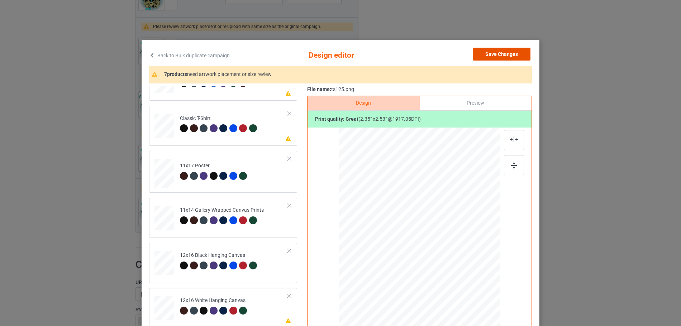
click at [503, 53] on button "Save Changes" at bounding box center [501, 54] width 58 height 13
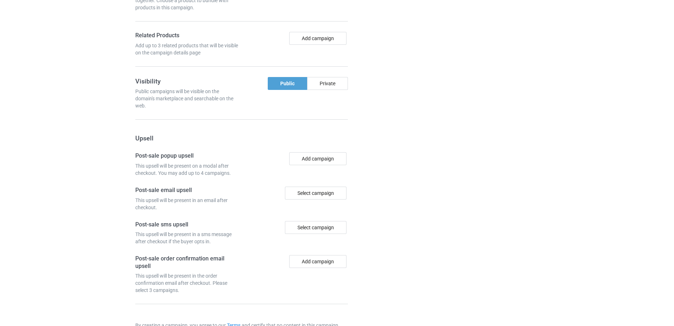
scroll to position [976, 0]
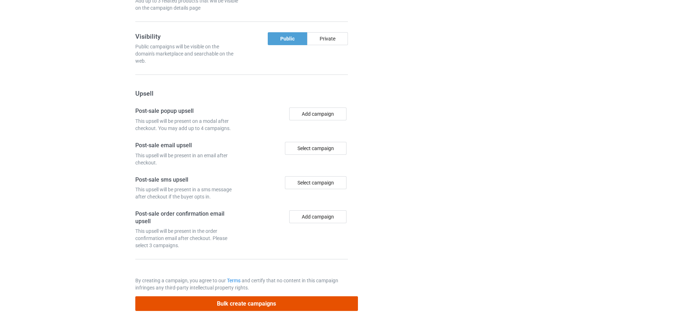
click at [267, 303] on button "Bulk create campaigns" at bounding box center [246, 303] width 223 height 15
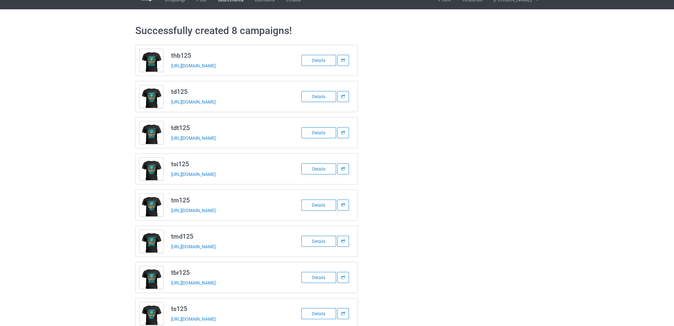
scroll to position [0, 0]
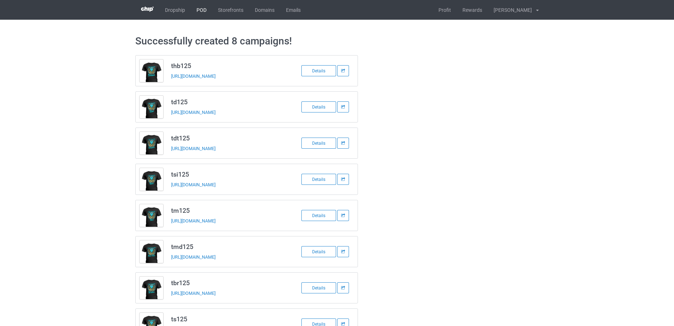
click at [204, 6] on link "POD" at bounding box center [201, 10] width 21 height 20
